Goal: Transaction & Acquisition: Purchase product/service

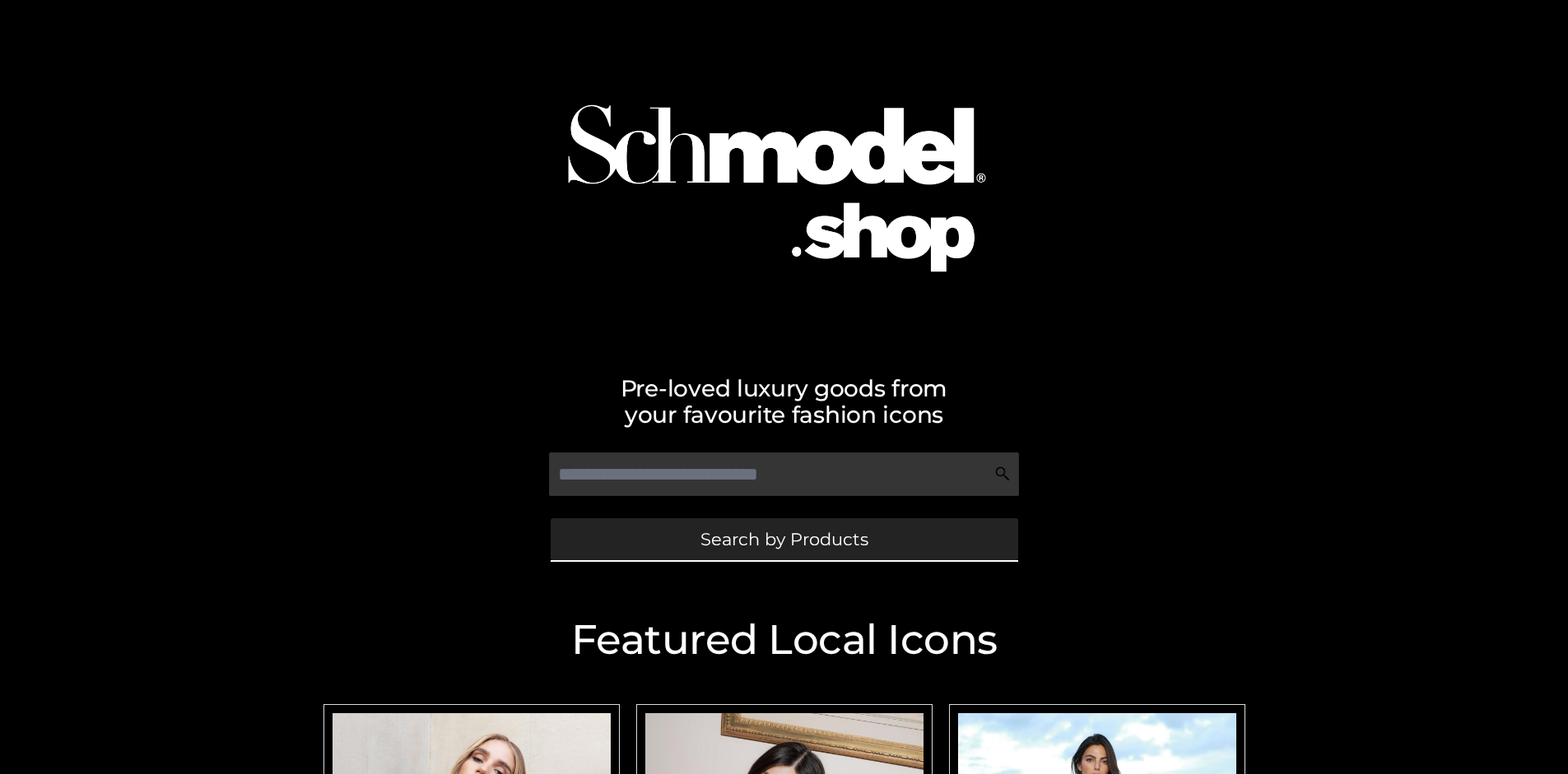
click at [784, 539] on span "Search by Products" at bounding box center [784, 539] width 168 height 17
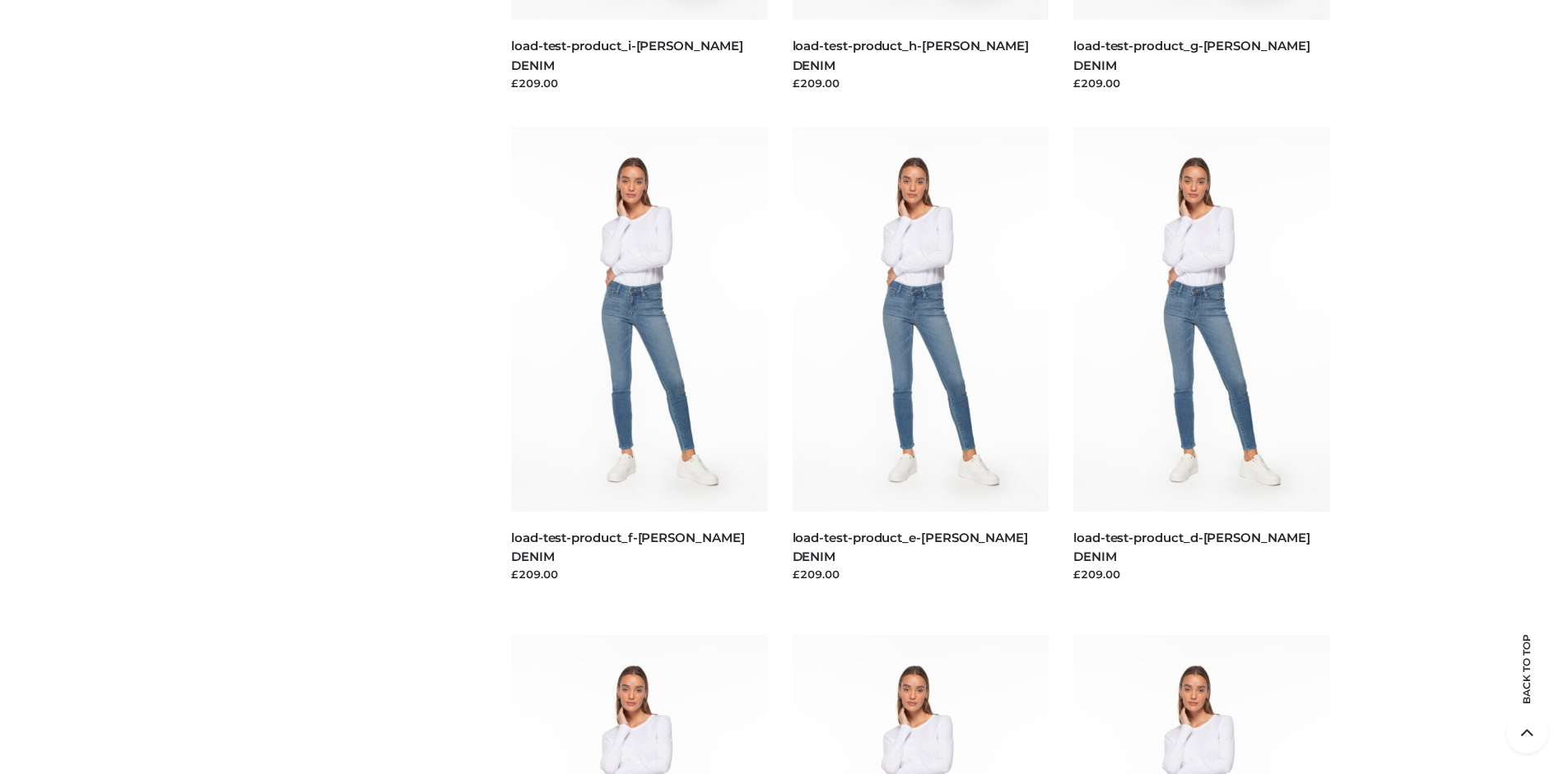
scroll to position [3452, 0]
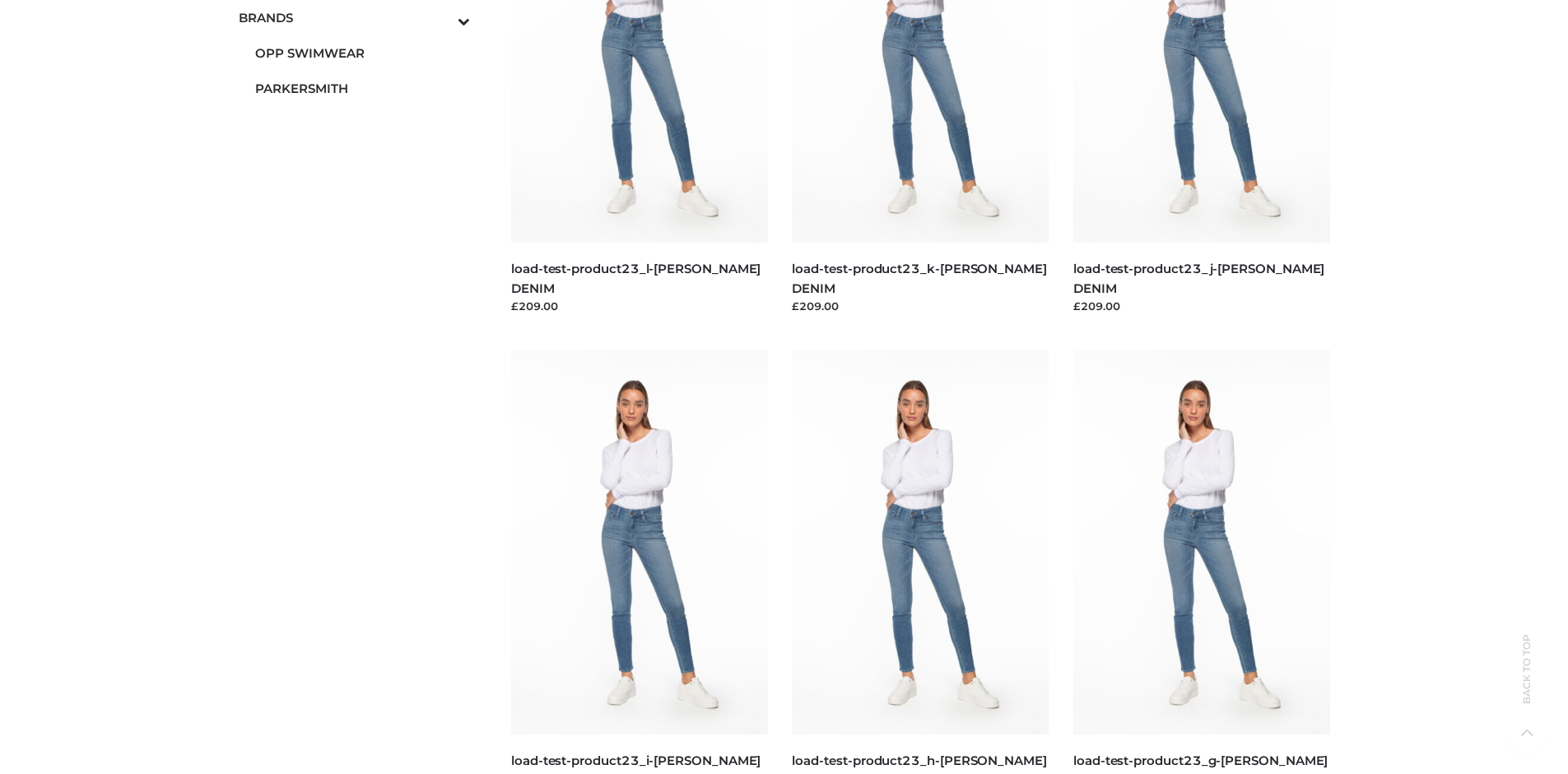
click at [362, 88] on span "PARKERSMITH" at bounding box center [363, 88] width 216 height 19
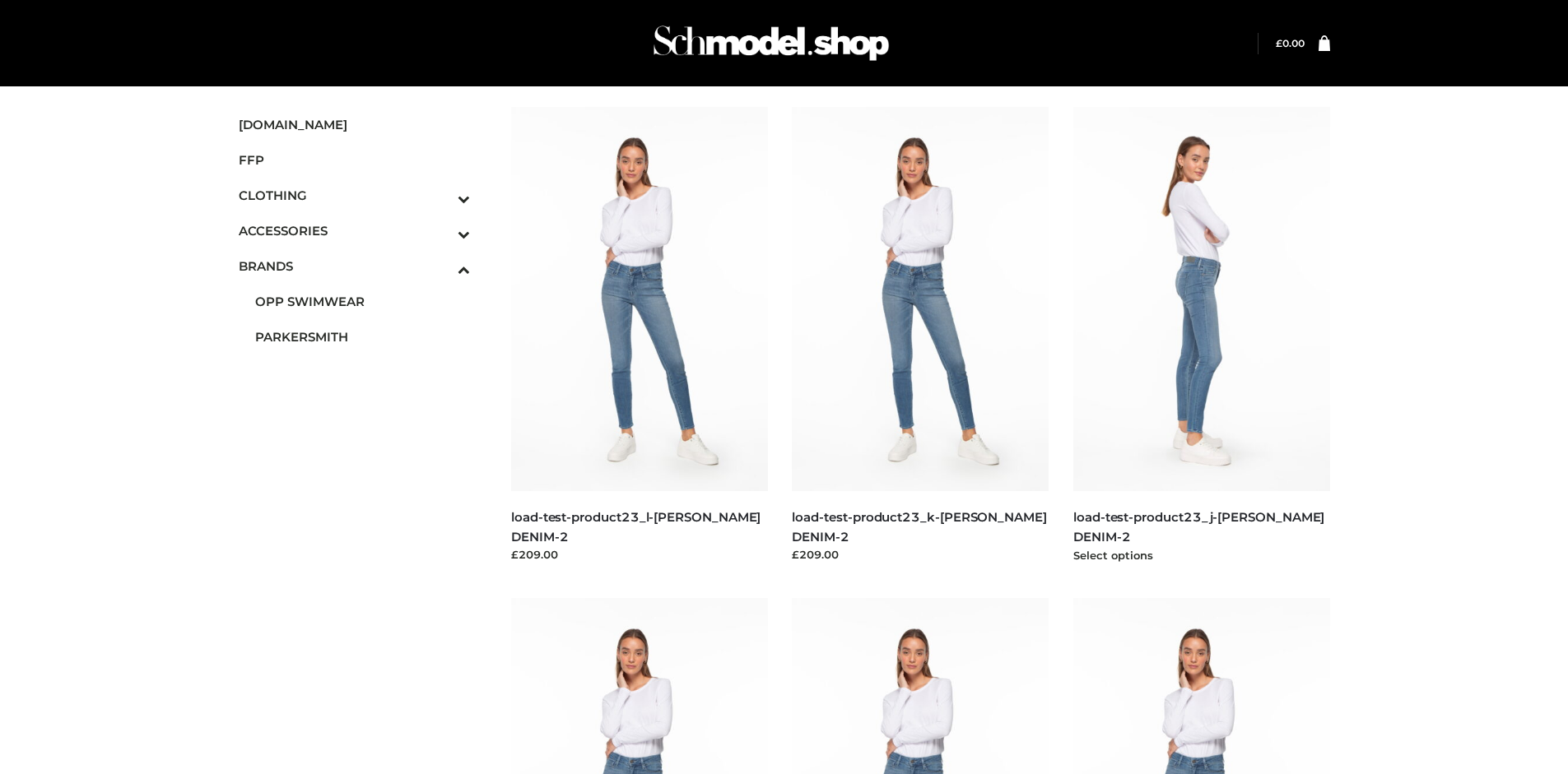
click at [1201, 336] on img at bounding box center [1201, 299] width 257 height 384
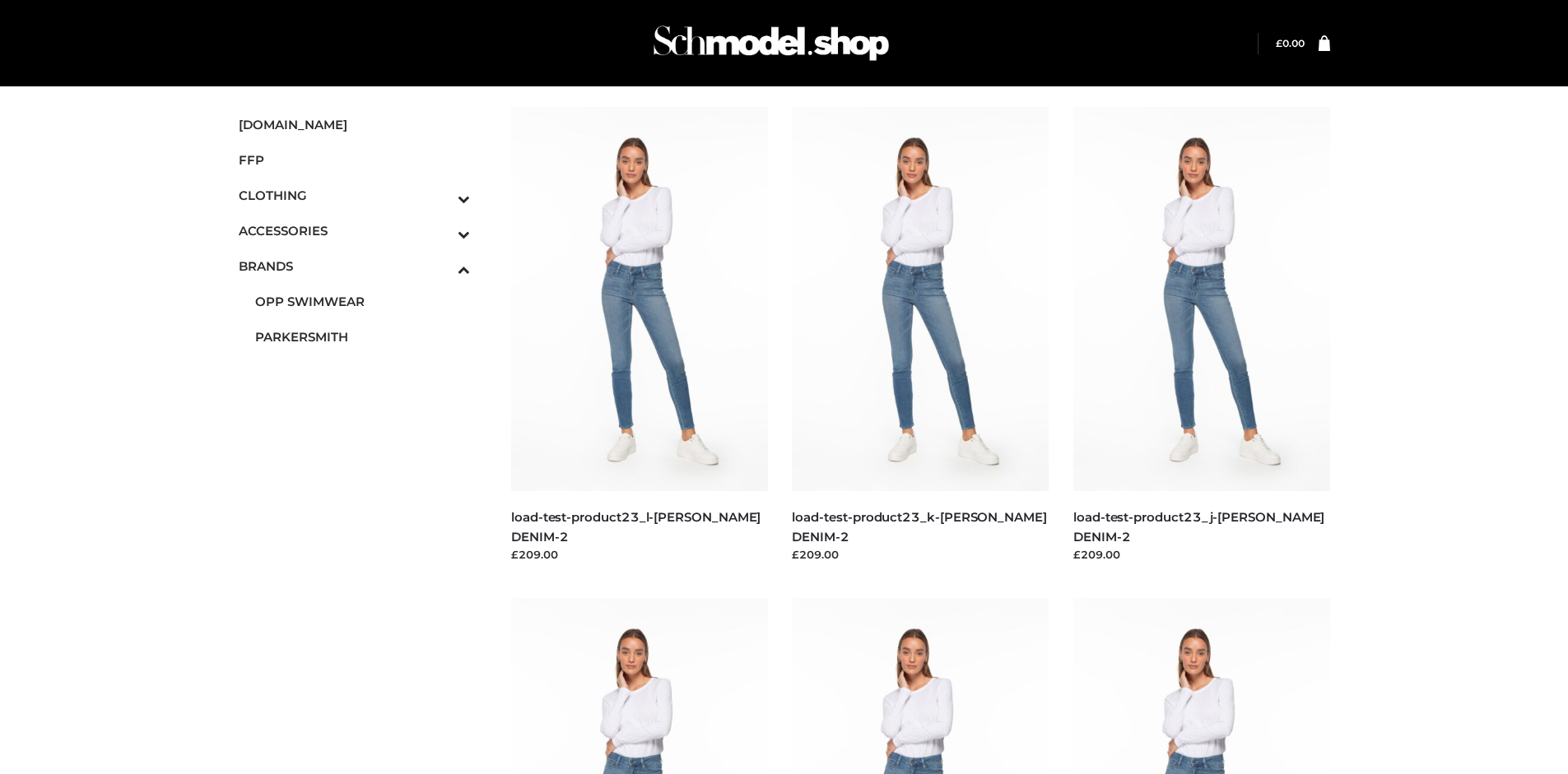
scroll to position [1265, 0]
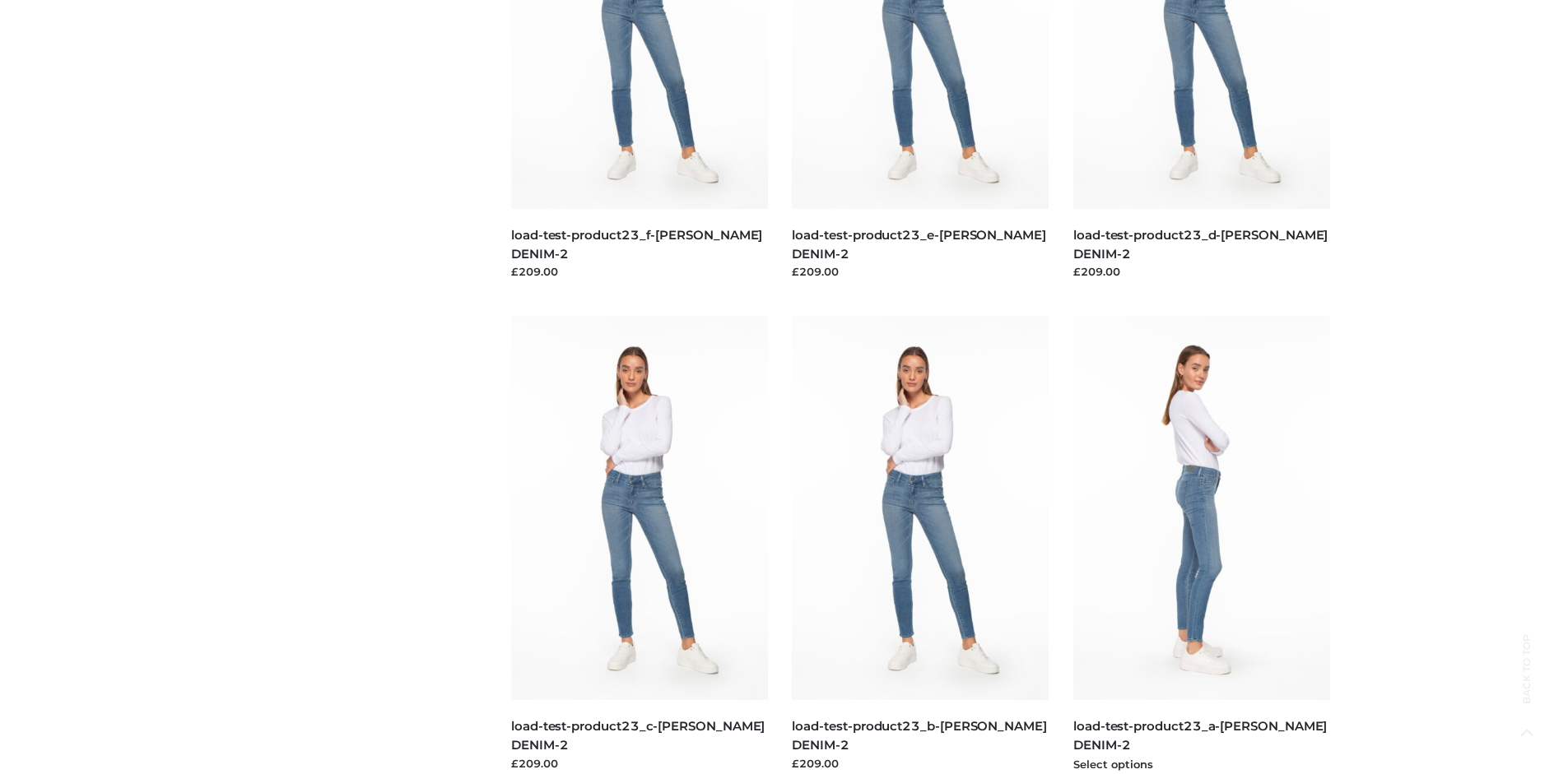
click at [1201, 545] on img at bounding box center [1201, 508] width 257 height 384
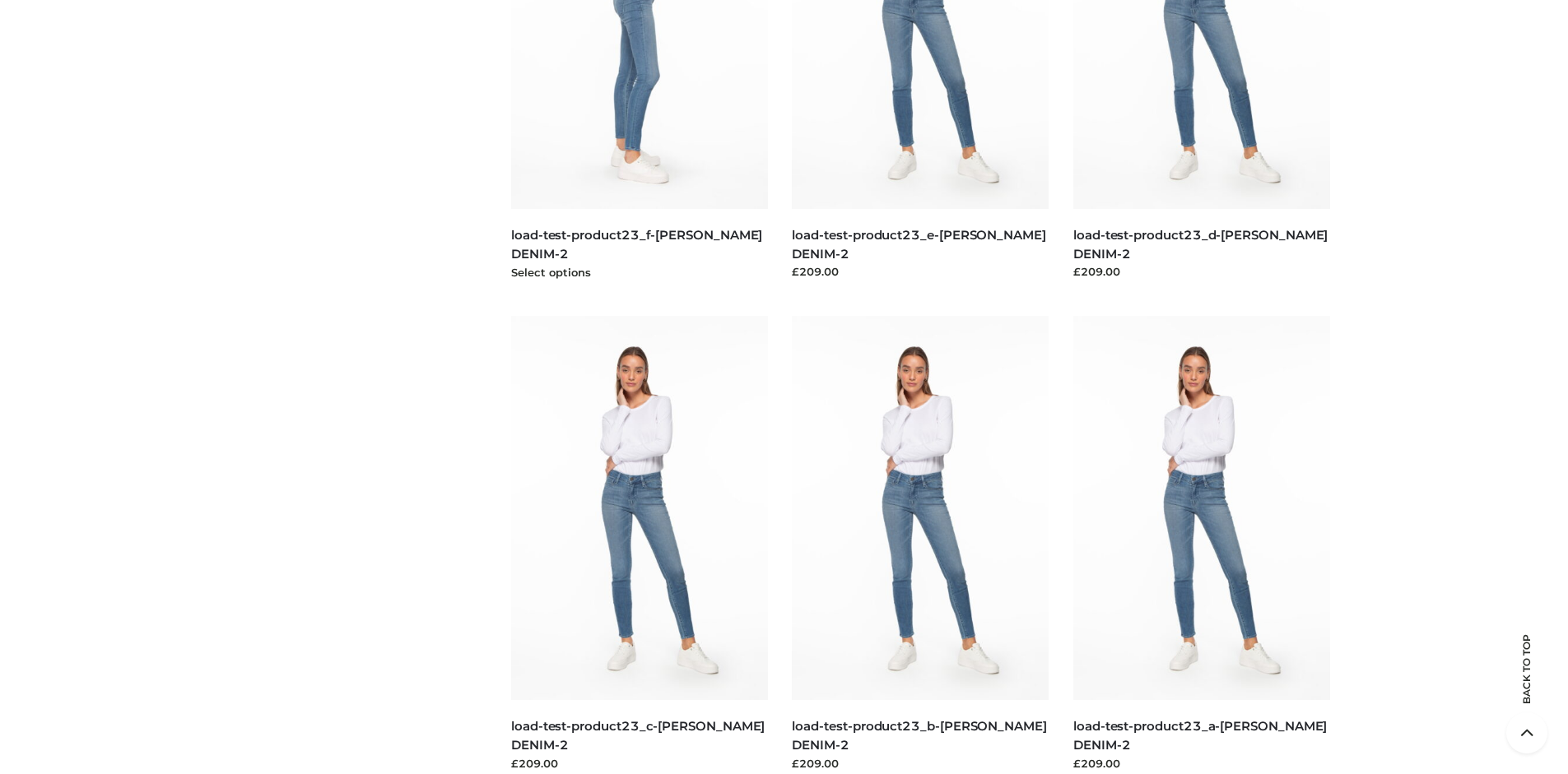
scroll to position [774, 0]
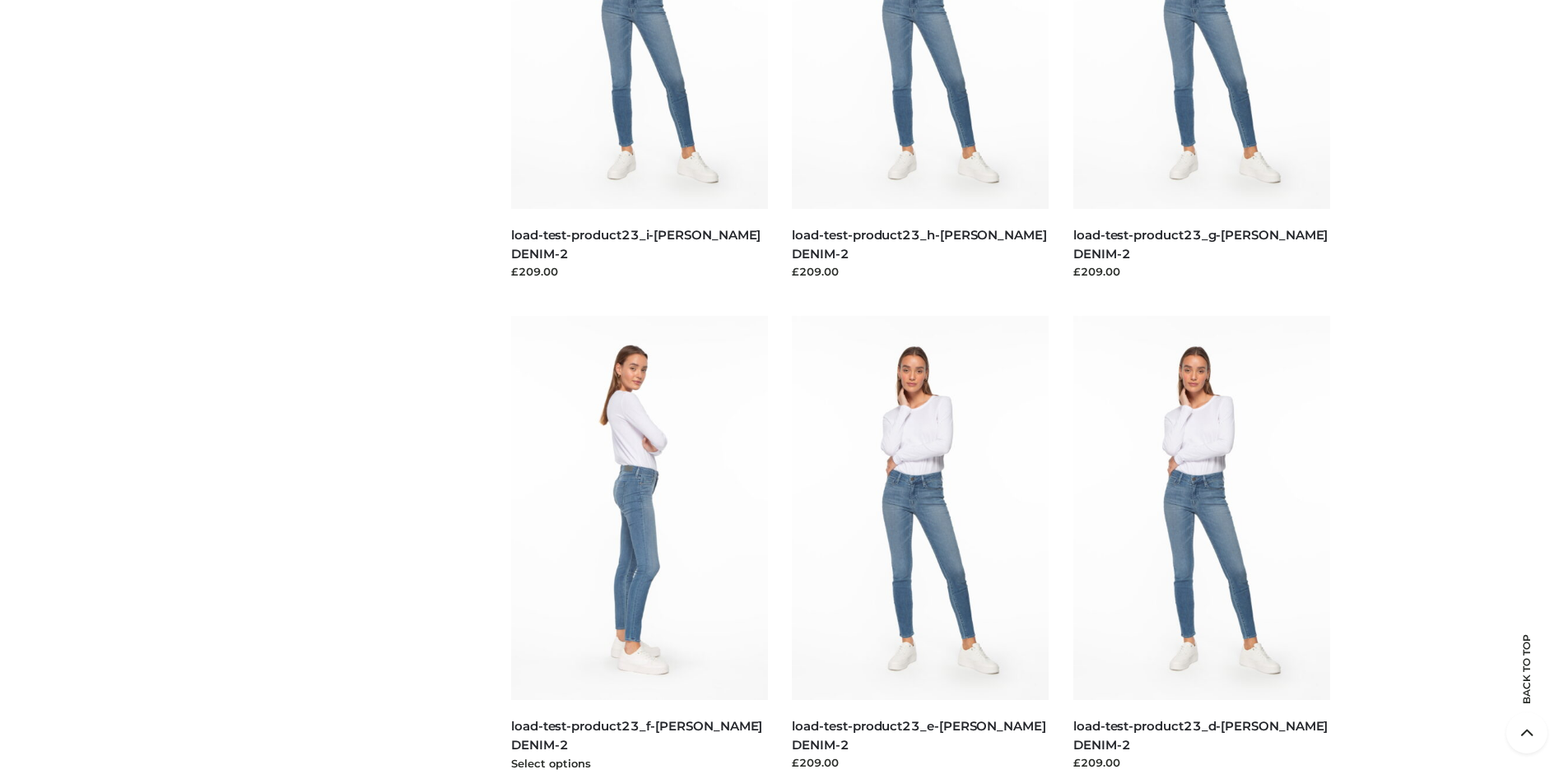
click at [638, 545] on img at bounding box center [639, 508] width 257 height 384
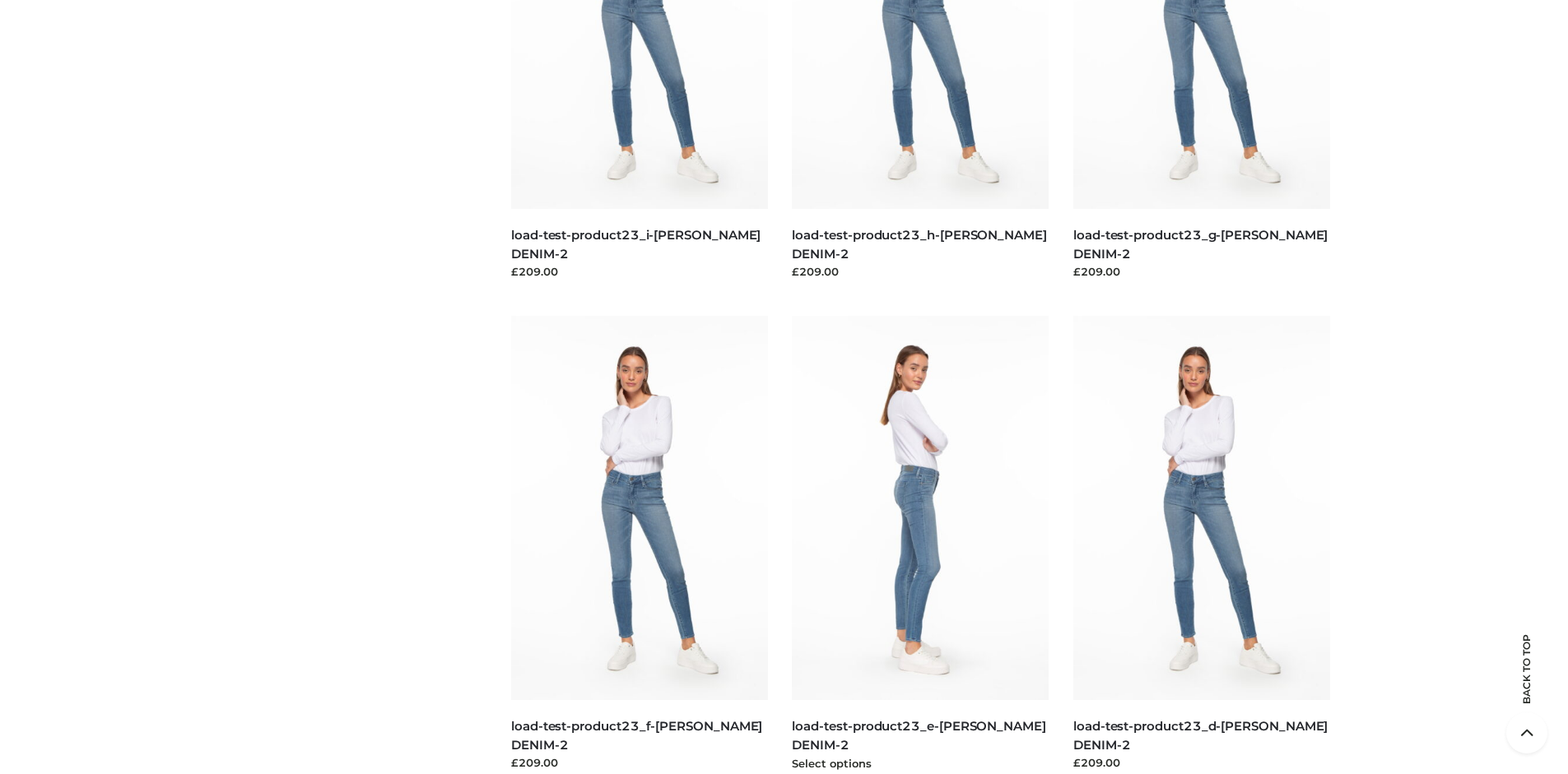
click at [920, 545] on img at bounding box center [920, 508] width 257 height 384
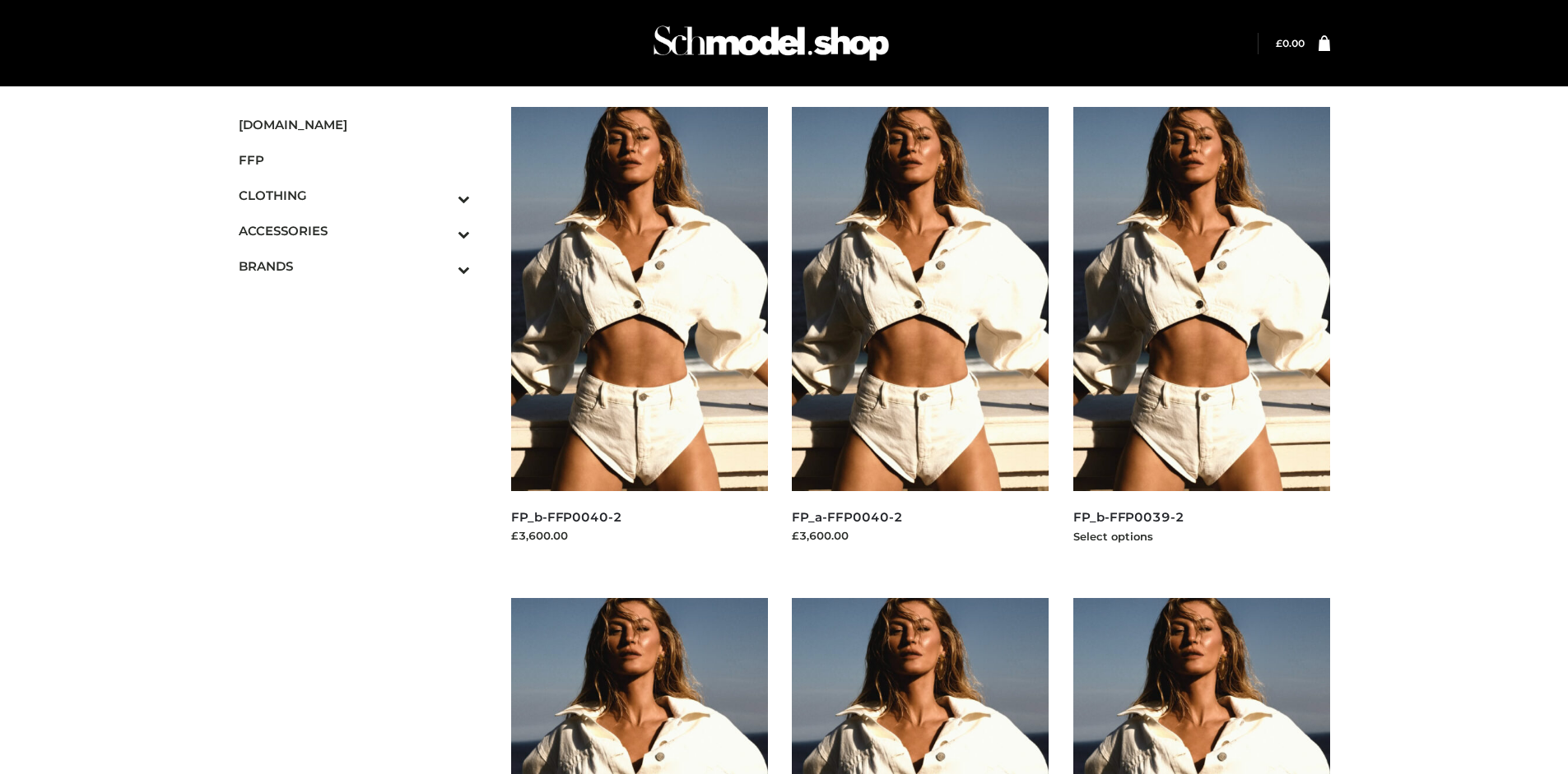
click at [1201, 336] on img at bounding box center [1201, 299] width 257 height 384
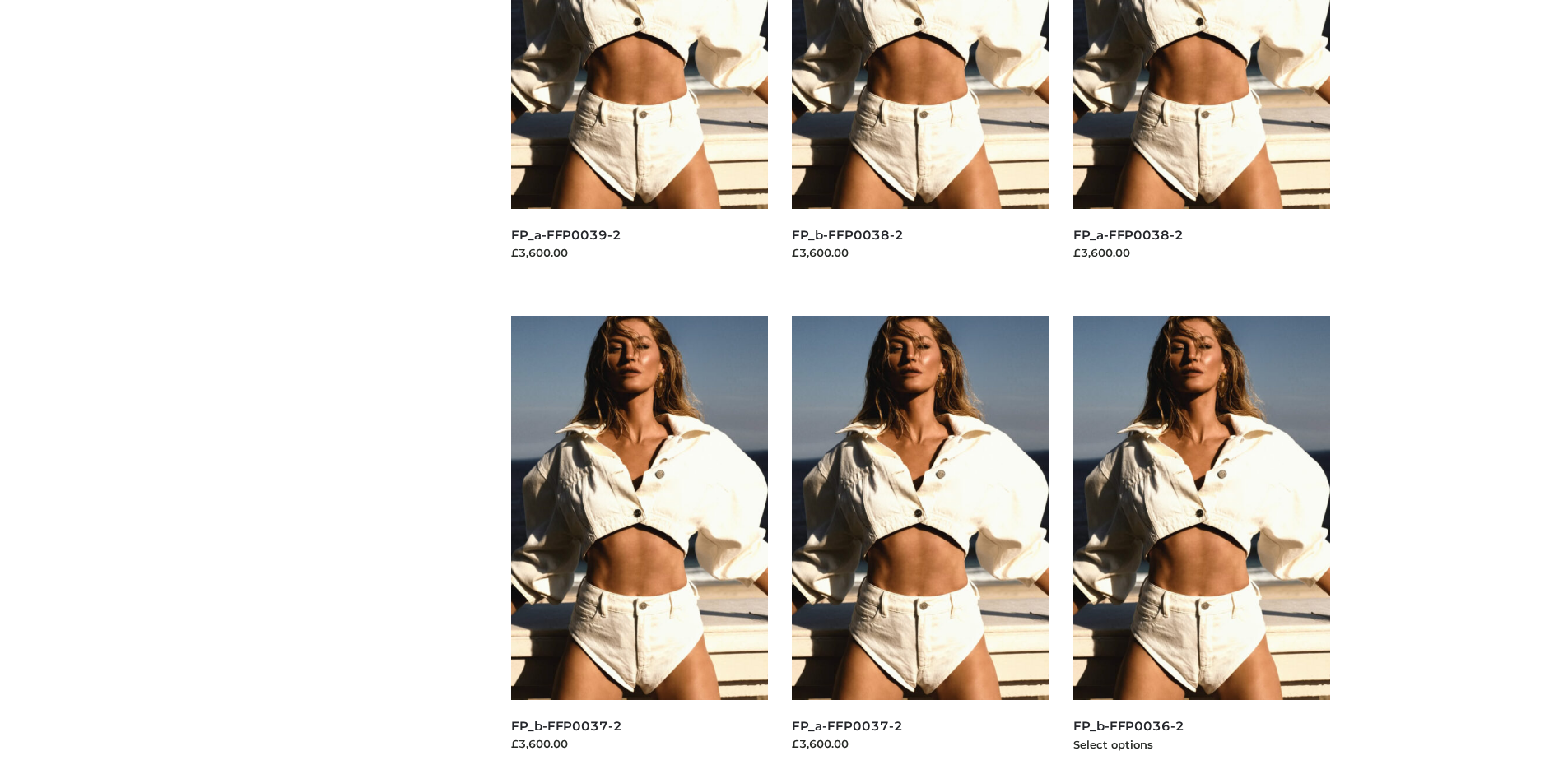
click at [1201, 545] on img at bounding box center [1201, 508] width 257 height 384
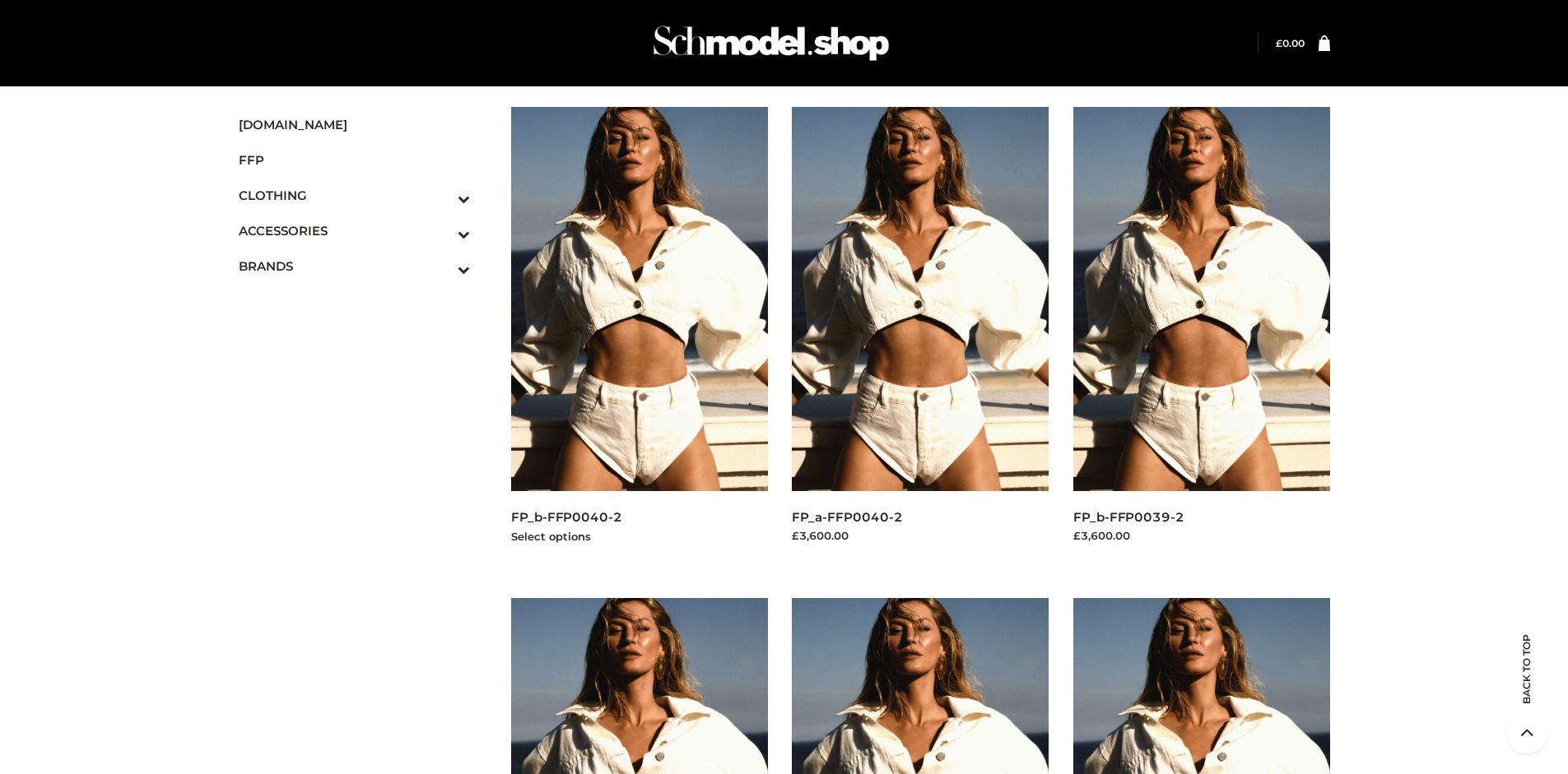
click at [638, 336] on img at bounding box center [639, 299] width 257 height 384
click at [441, 230] on icon "Toggle Submenu" at bounding box center [377, 234] width 184 height 19
click at [0, 0] on span "BAGS" at bounding box center [0, 0] width 0 height 0
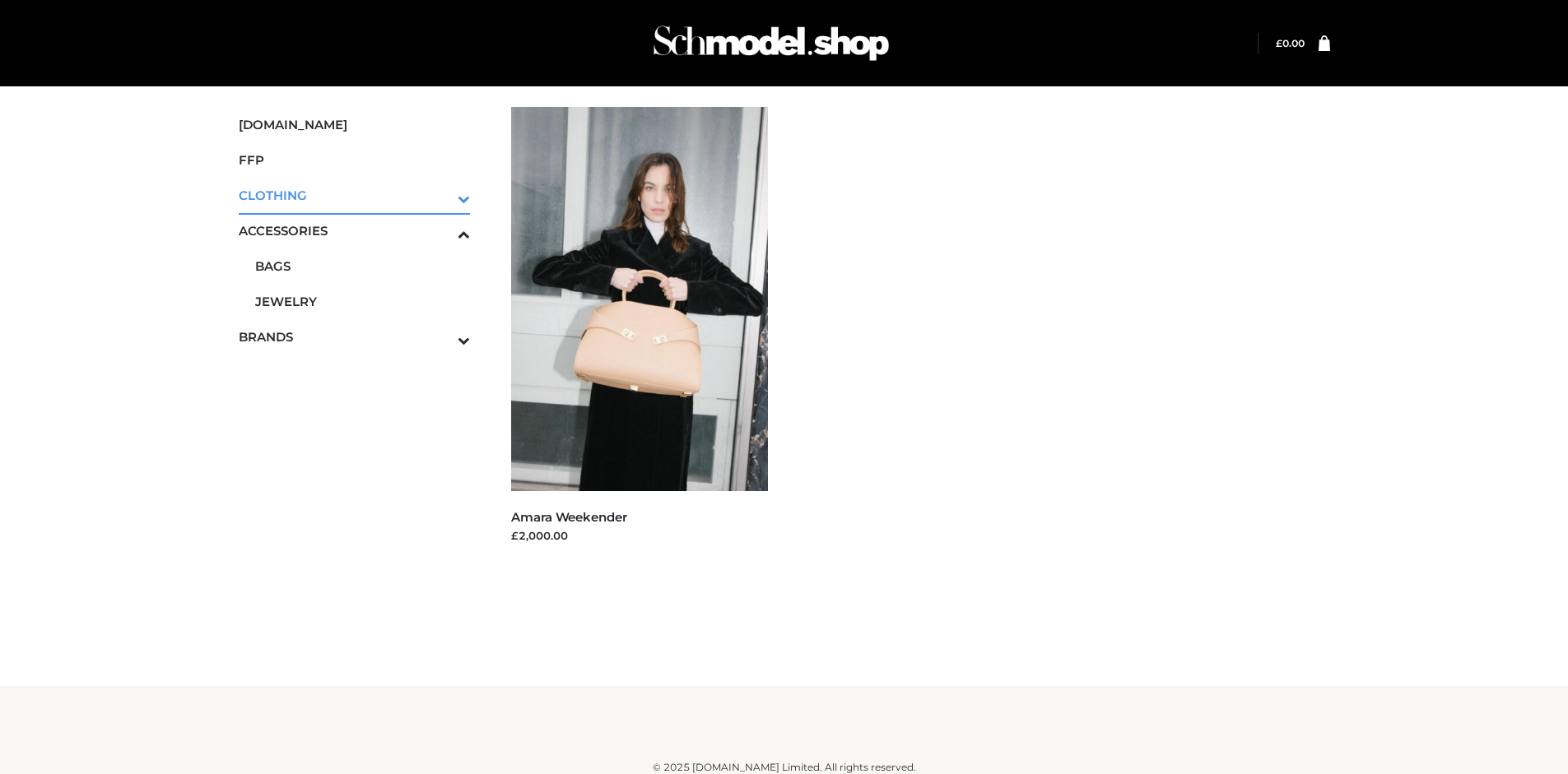
click at [441, 195] on icon "Toggle Submenu" at bounding box center [377, 199] width 184 height 19
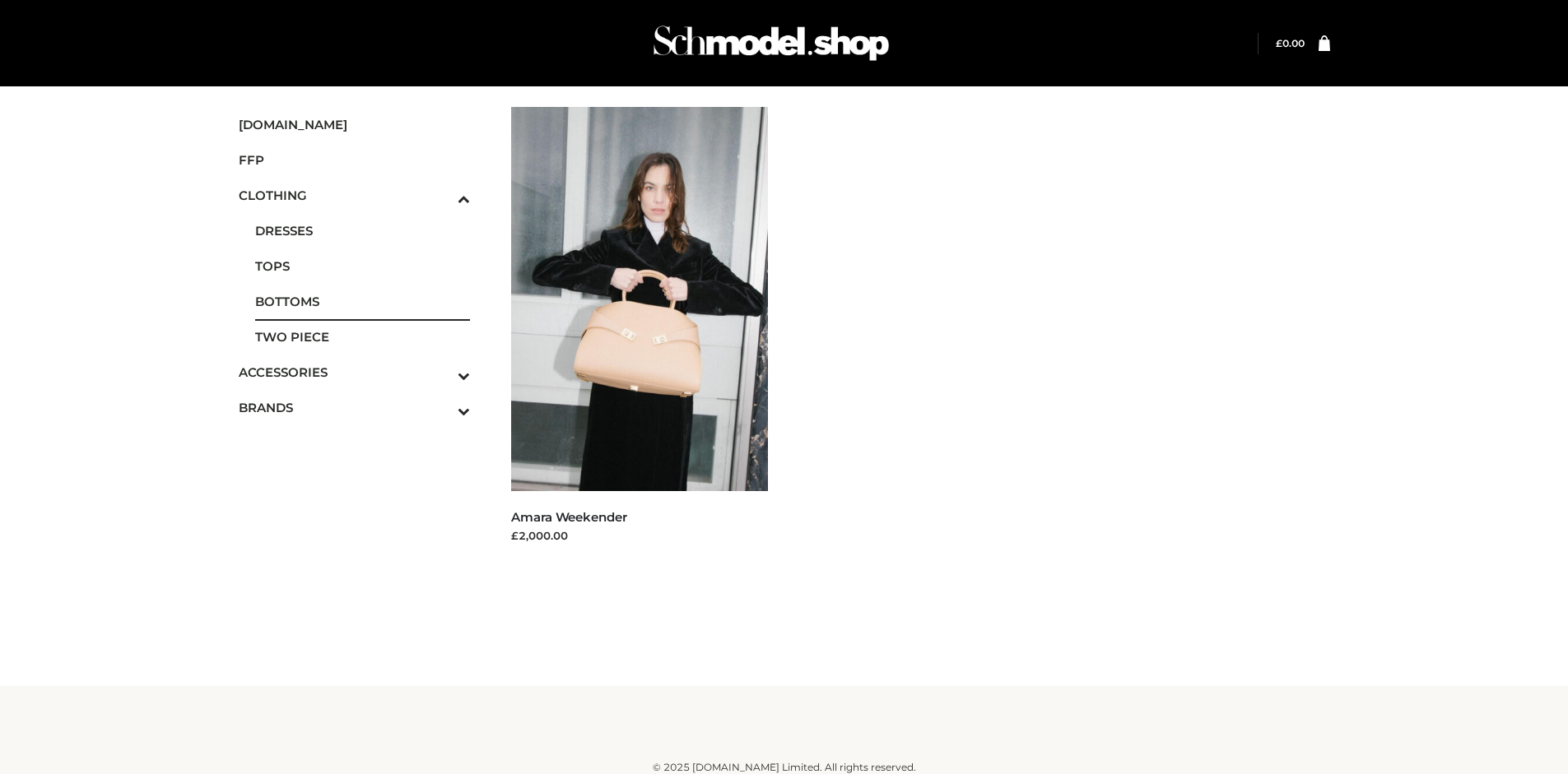
click at [362, 301] on span "BOTTOMS" at bounding box center [363, 301] width 216 height 19
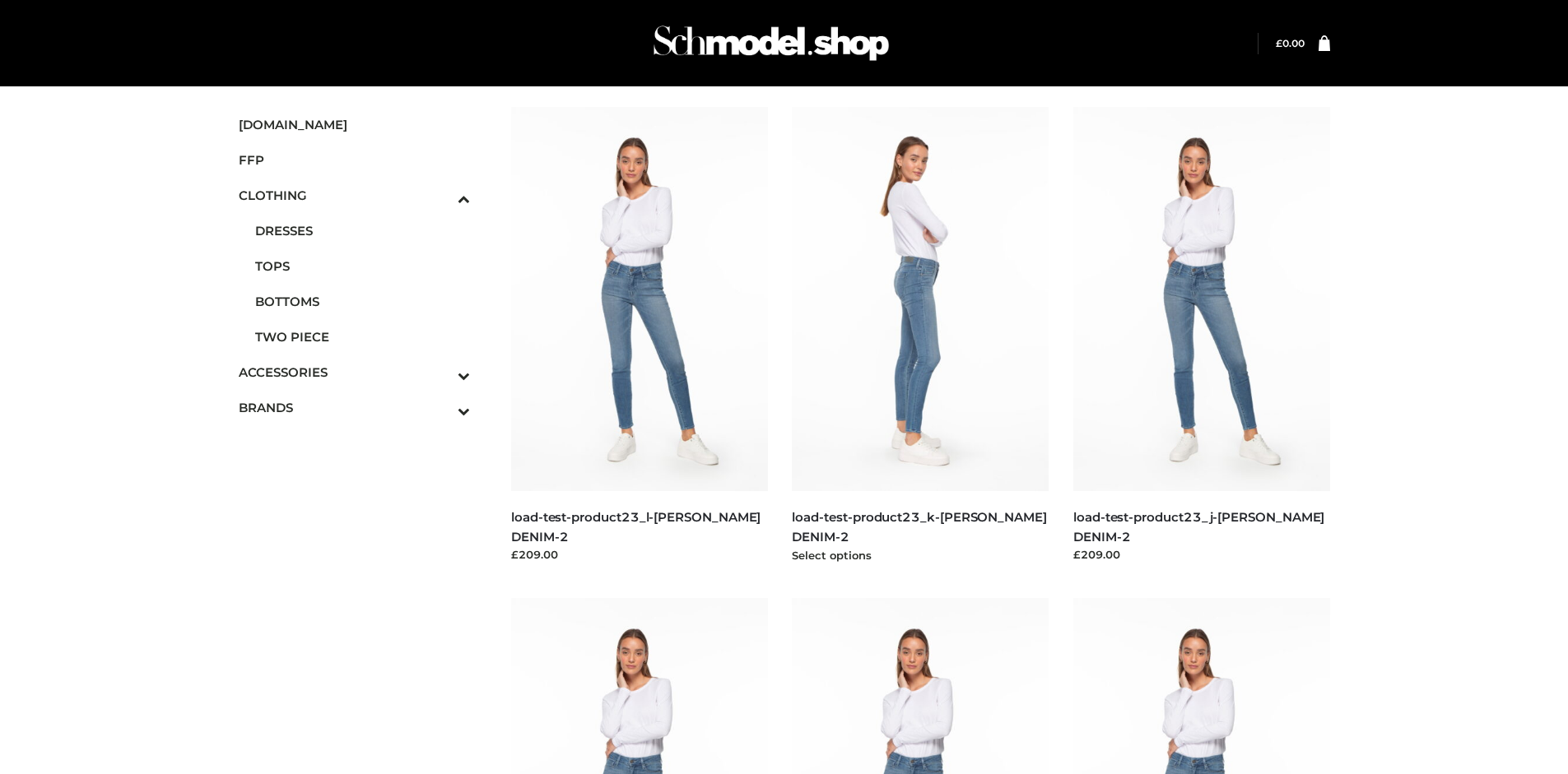
click at [920, 336] on img at bounding box center [920, 299] width 257 height 384
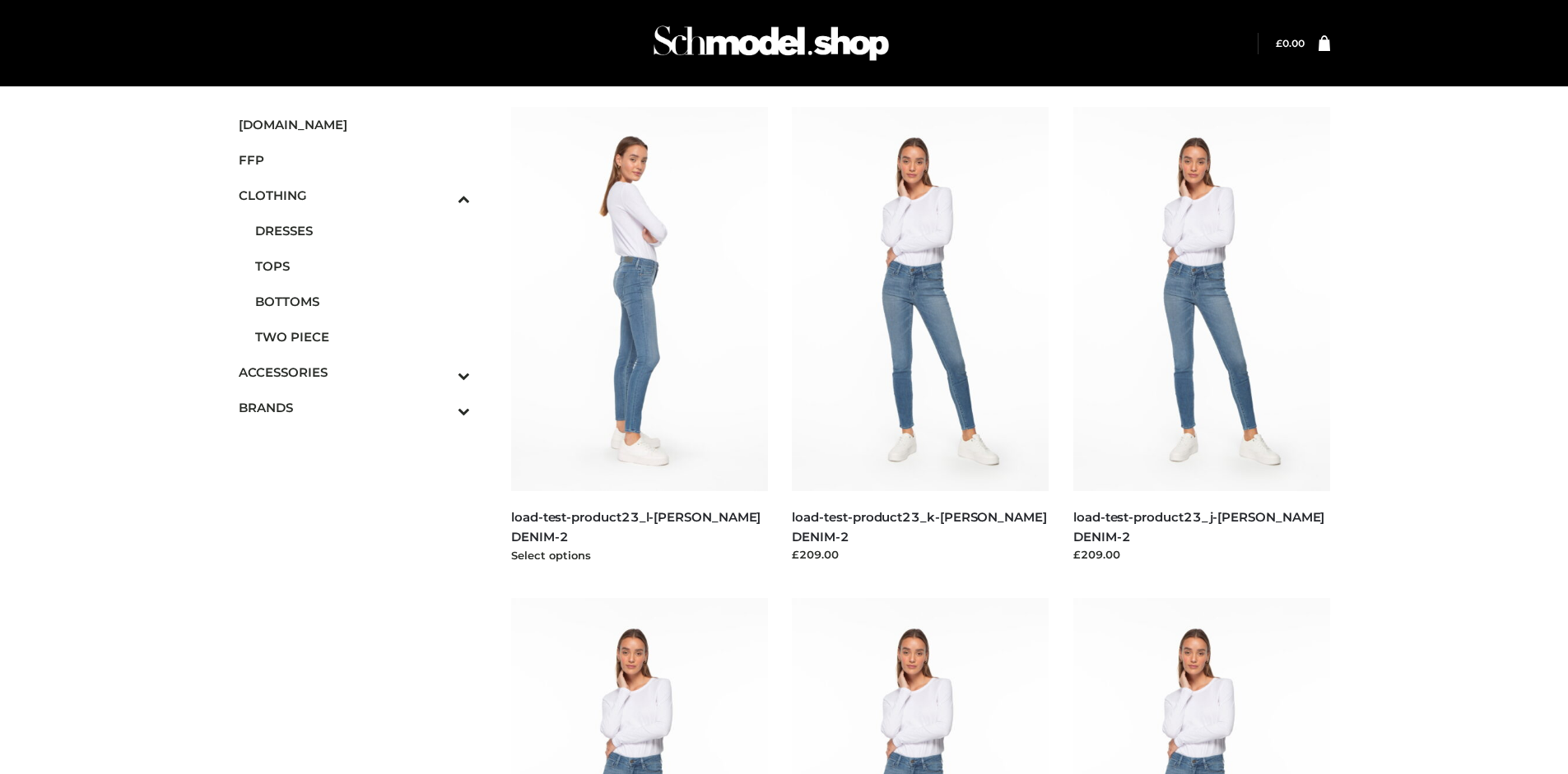
click at [638, 336] on img at bounding box center [639, 299] width 257 height 384
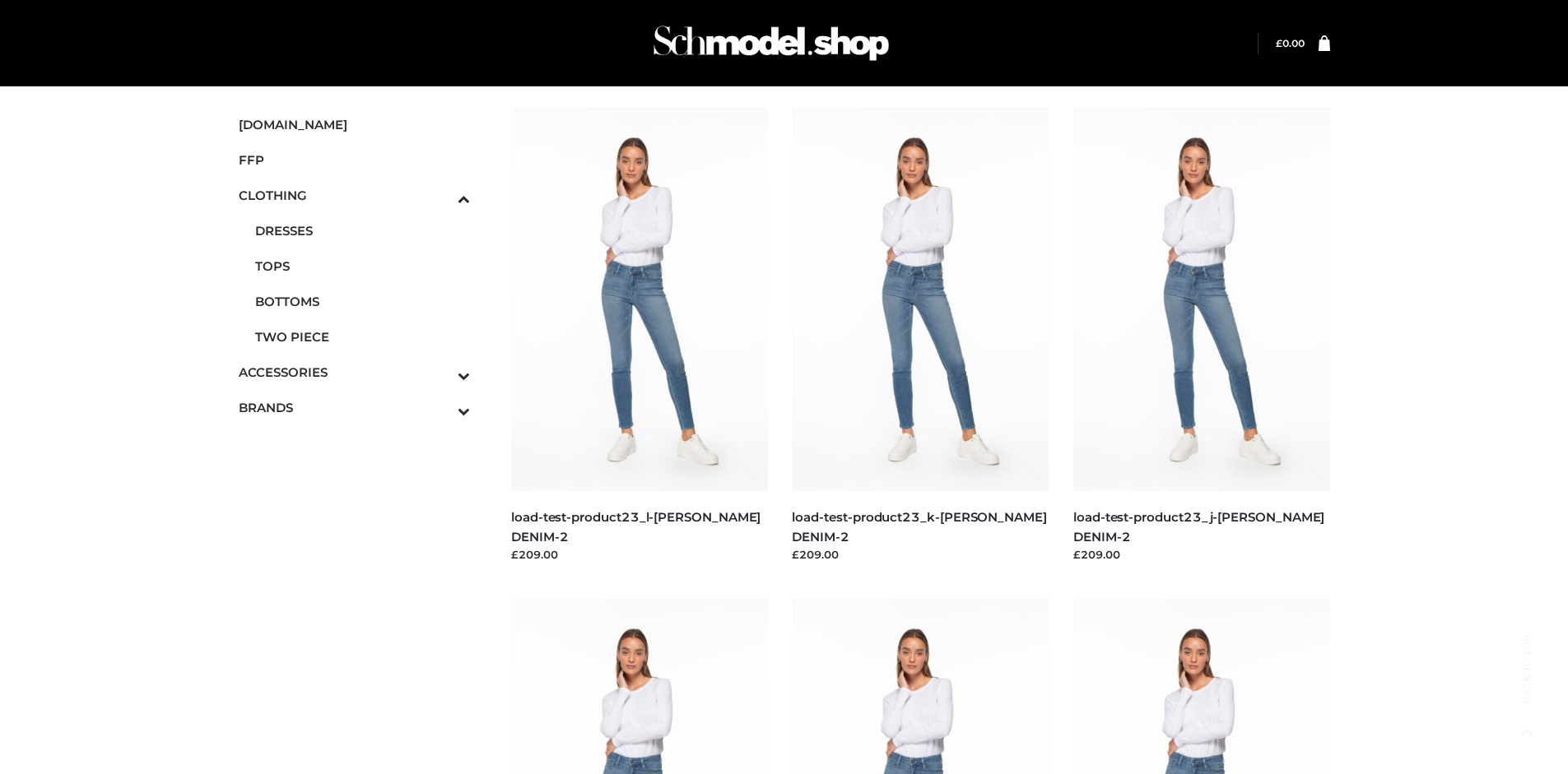
scroll to position [1265, 0]
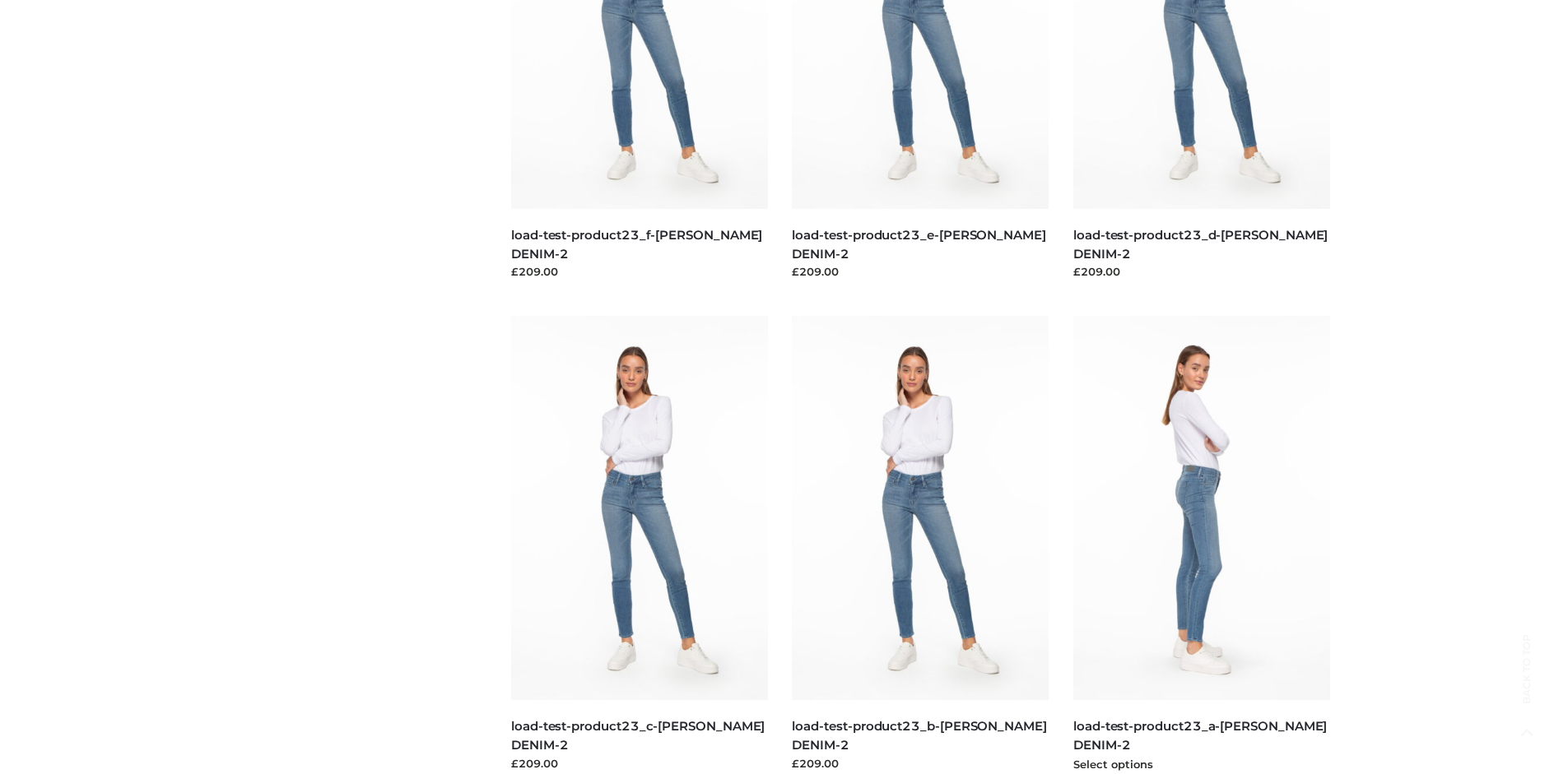
click at [1201, 545] on img at bounding box center [1201, 508] width 257 height 384
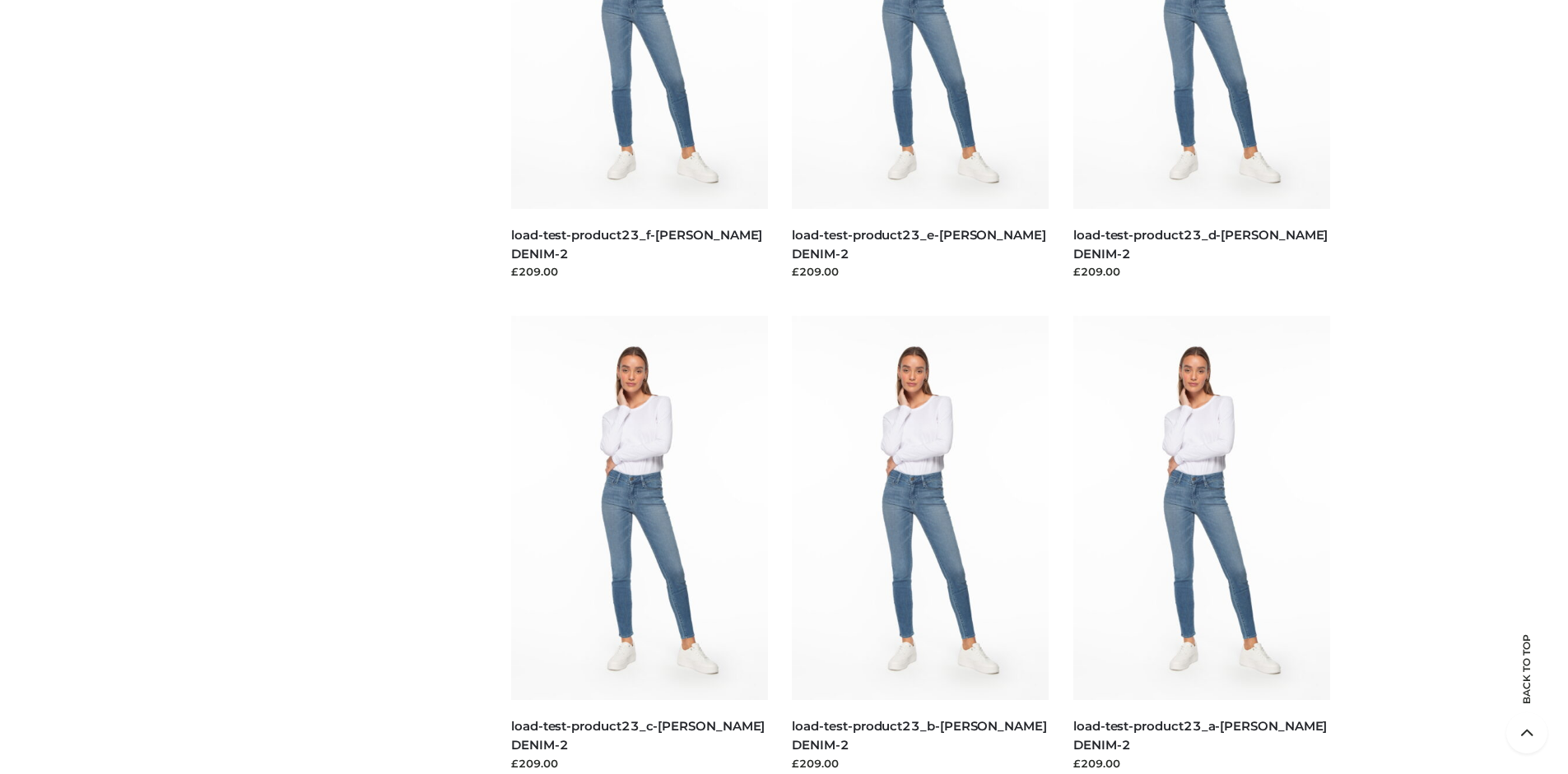
scroll to position [0, 0]
